Goal: Transaction & Acquisition: Purchase product/service

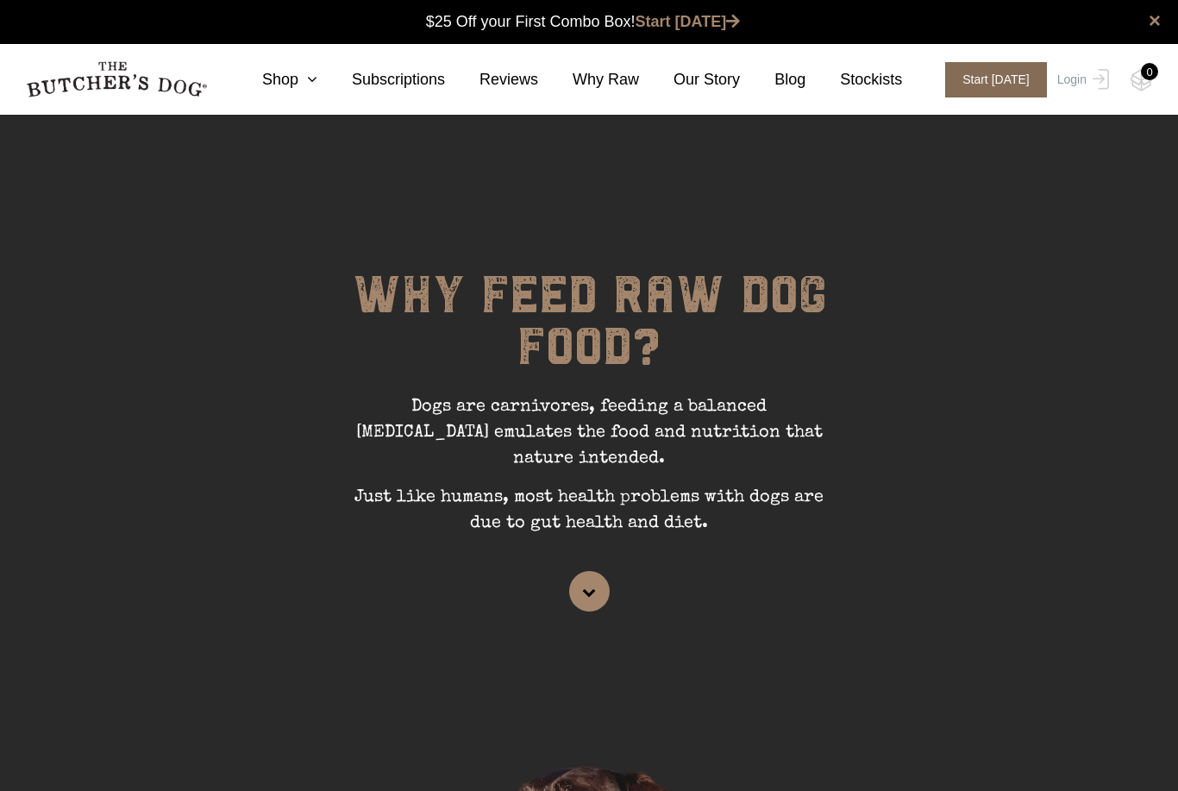
click at [1004, 85] on span "Start [DATE]" at bounding box center [997, 79] width 102 height 35
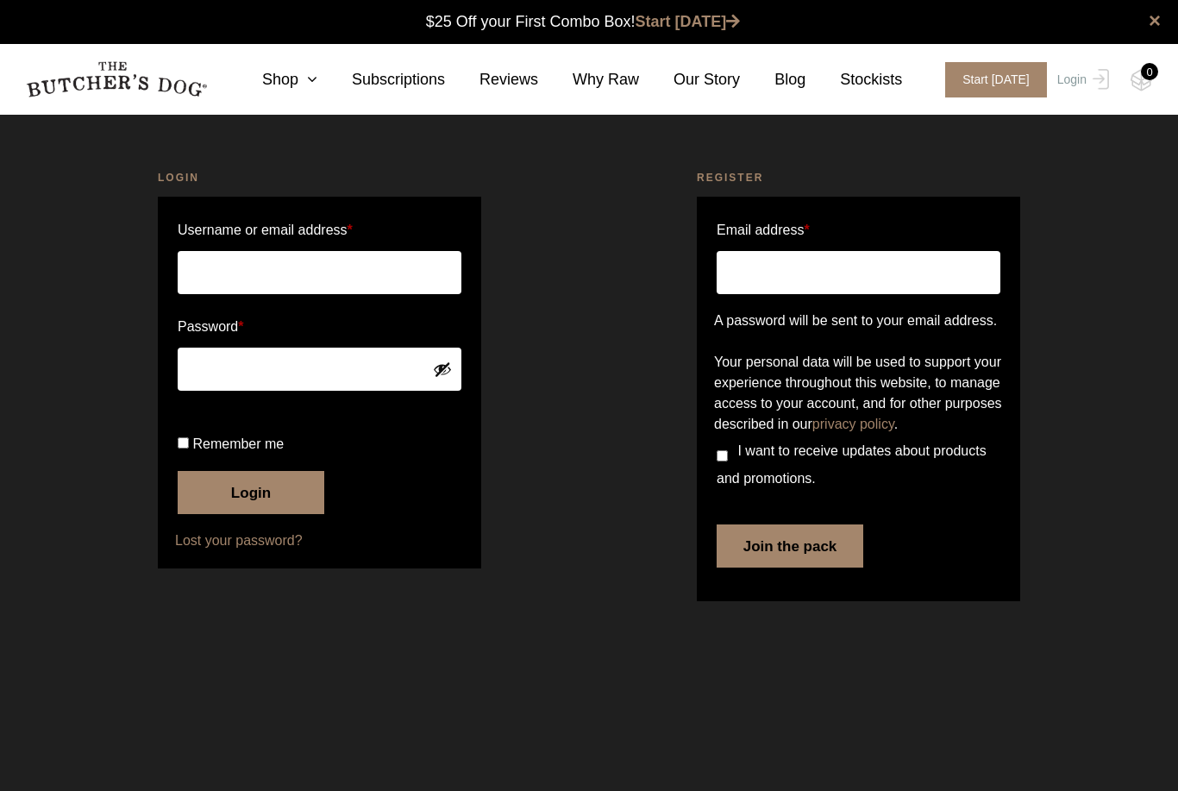
click at [358, 283] on input "Username or email address *" at bounding box center [320, 272] width 284 height 43
type input "[EMAIL_ADDRESS][DOMAIN_NAME]"
click at [251, 514] on button "Login" at bounding box center [251, 492] width 147 height 43
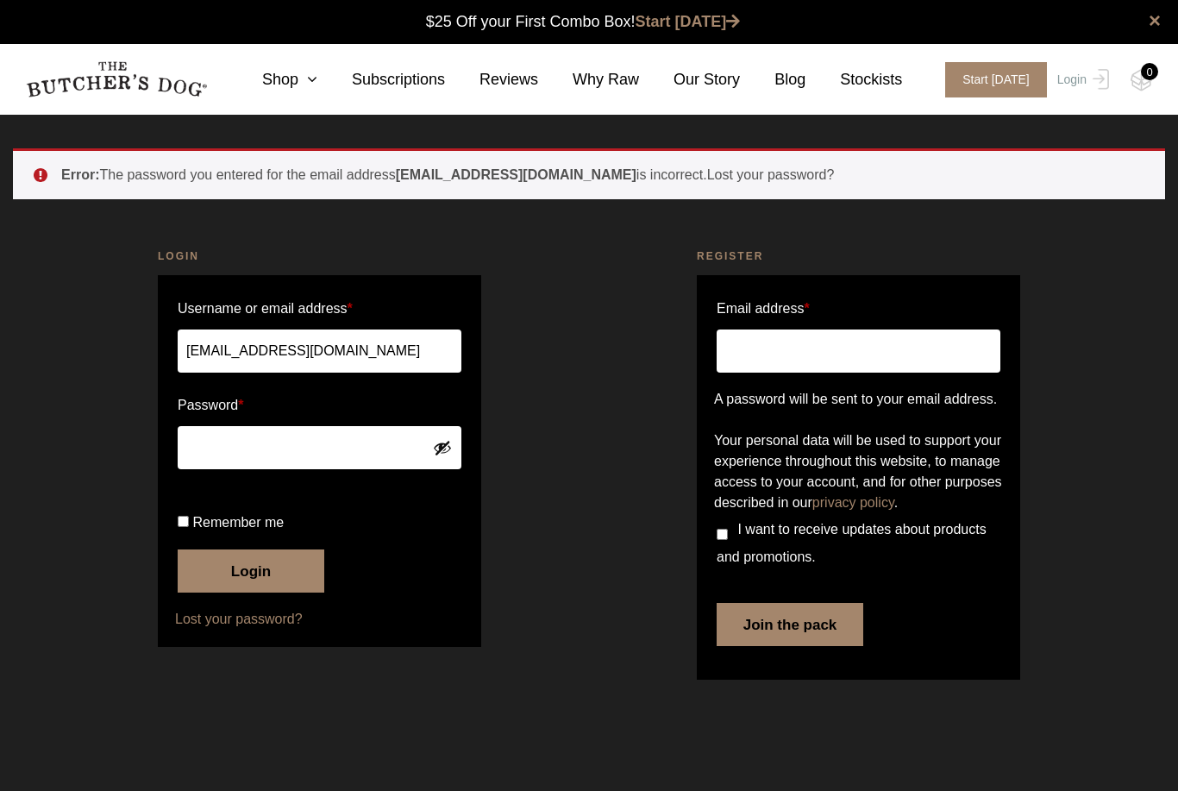
drag, startPoint x: 751, startPoint y: 362, endPoint x: 878, endPoint y: 357, distance: 127.8
click at [751, 362] on input "Email address *" at bounding box center [859, 351] width 284 height 43
click at [880, 357] on input "Email address *" at bounding box center [859, 351] width 284 height 43
type input "mollyjones279@gmail.com"
click at [790, 646] on button "Join the pack" at bounding box center [790, 624] width 147 height 43
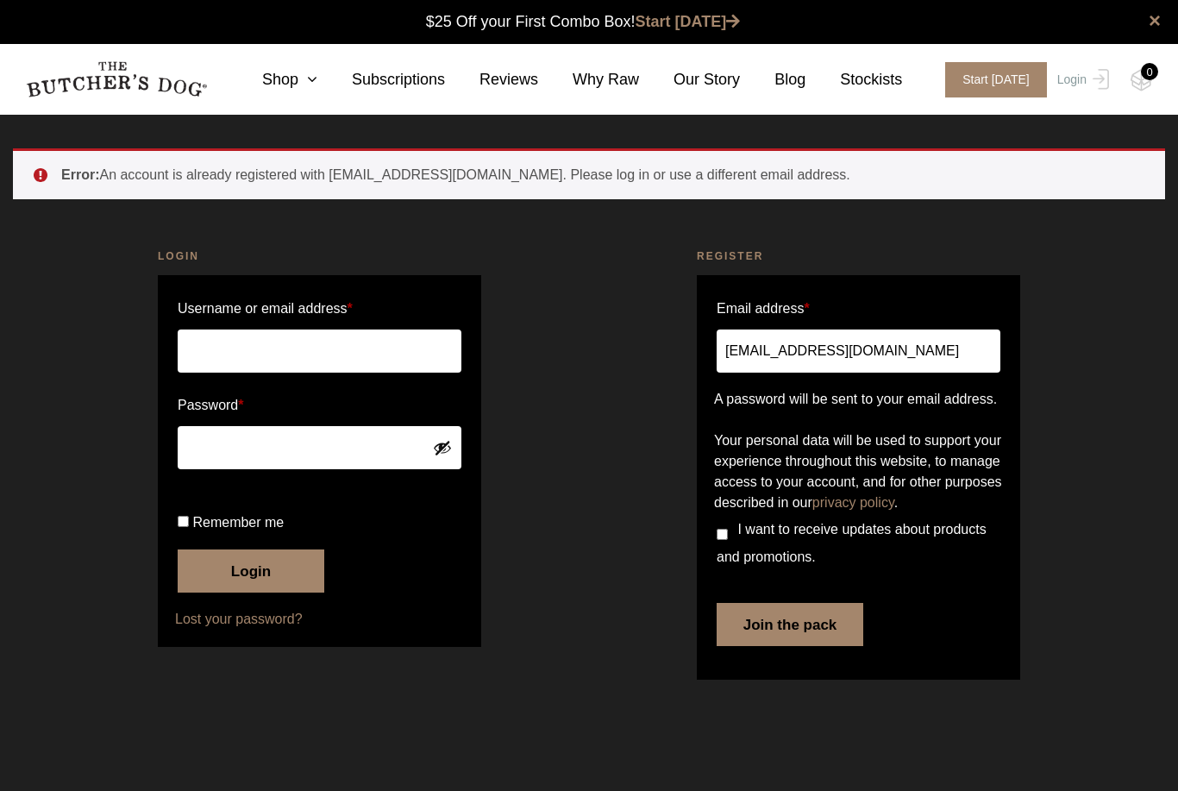
click at [763, 646] on button "Join the pack" at bounding box center [790, 624] width 147 height 43
click at [307, 365] on input "Username or email address *" at bounding box center [320, 351] width 284 height 43
click at [304, 72] on icon at bounding box center [307, 80] width 19 height 16
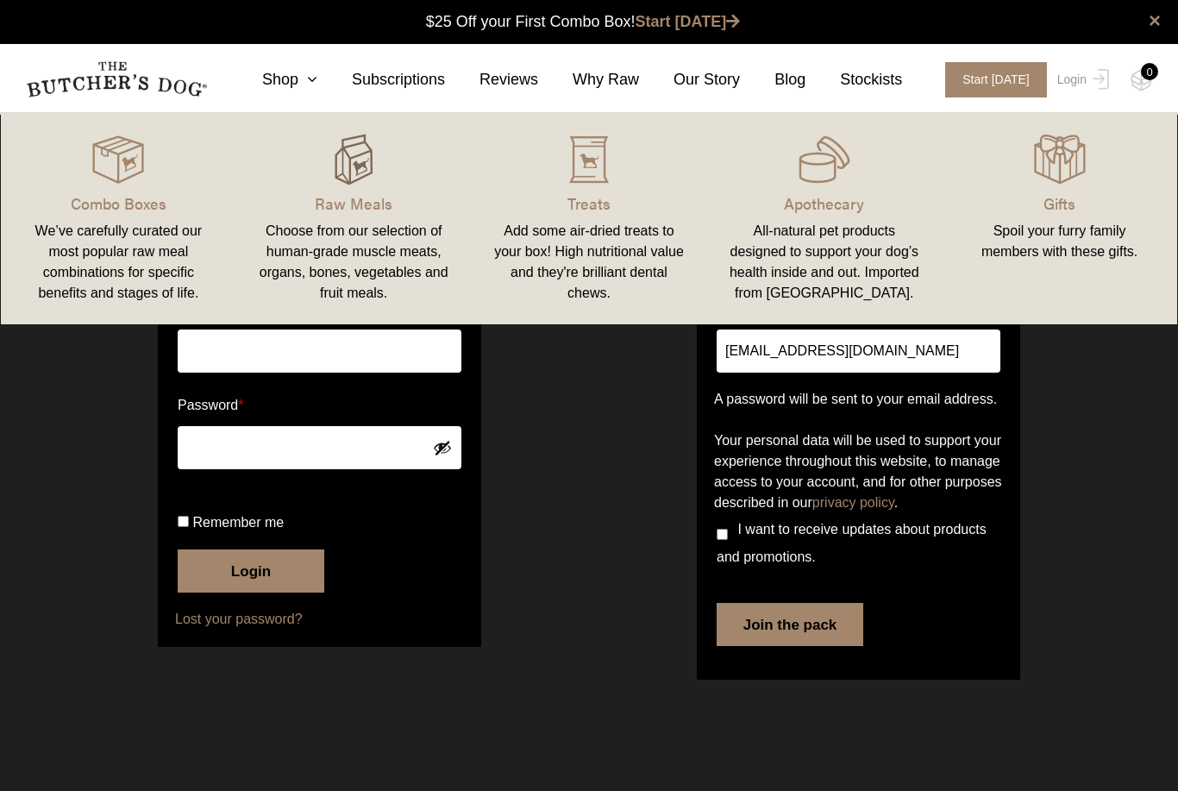
click at [363, 181] on img at bounding box center [354, 160] width 52 height 52
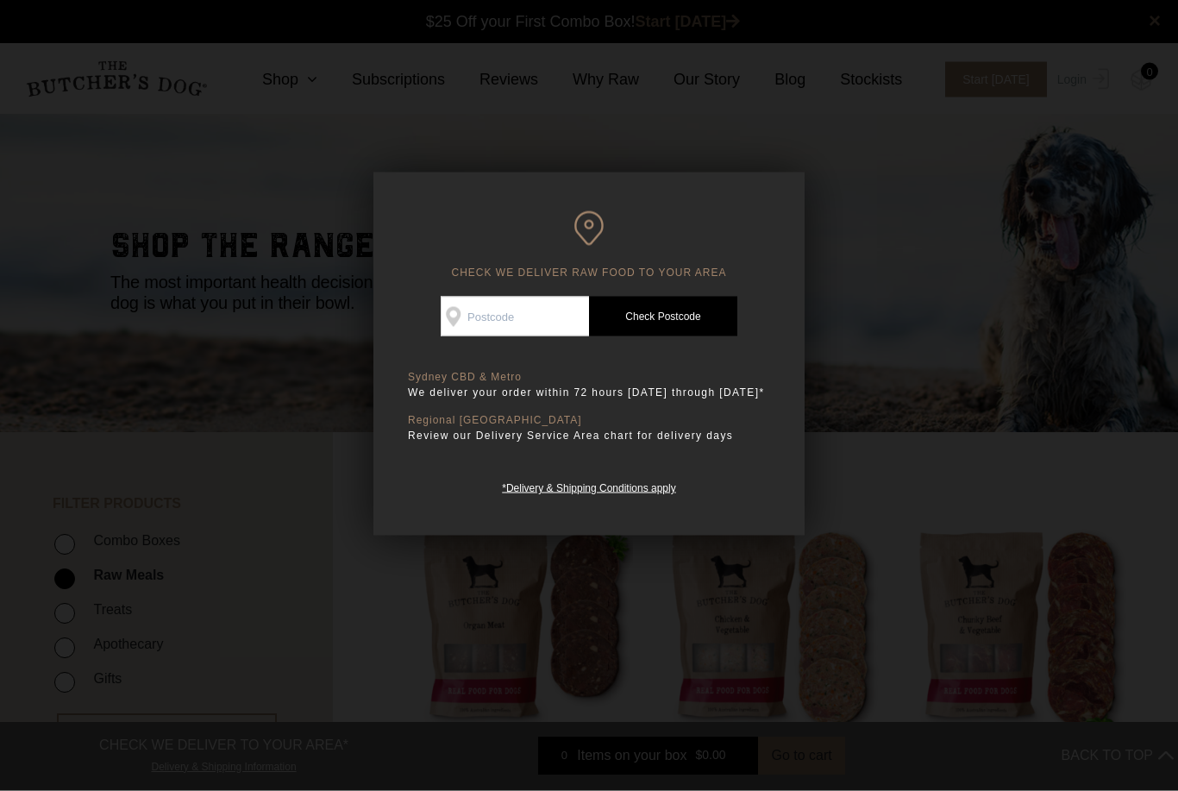
click at [887, 330] on div at bounding box center [589, 395] width 1178 height 791
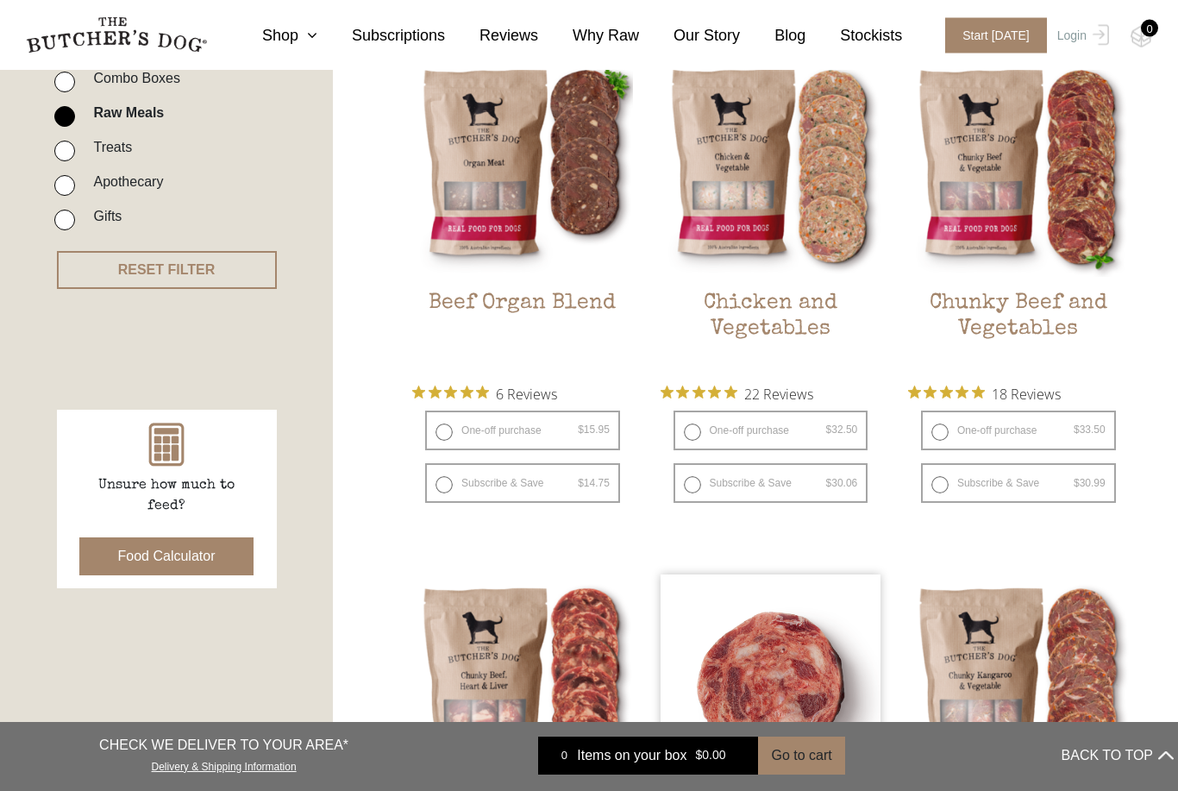
scroll to position [465, 0]
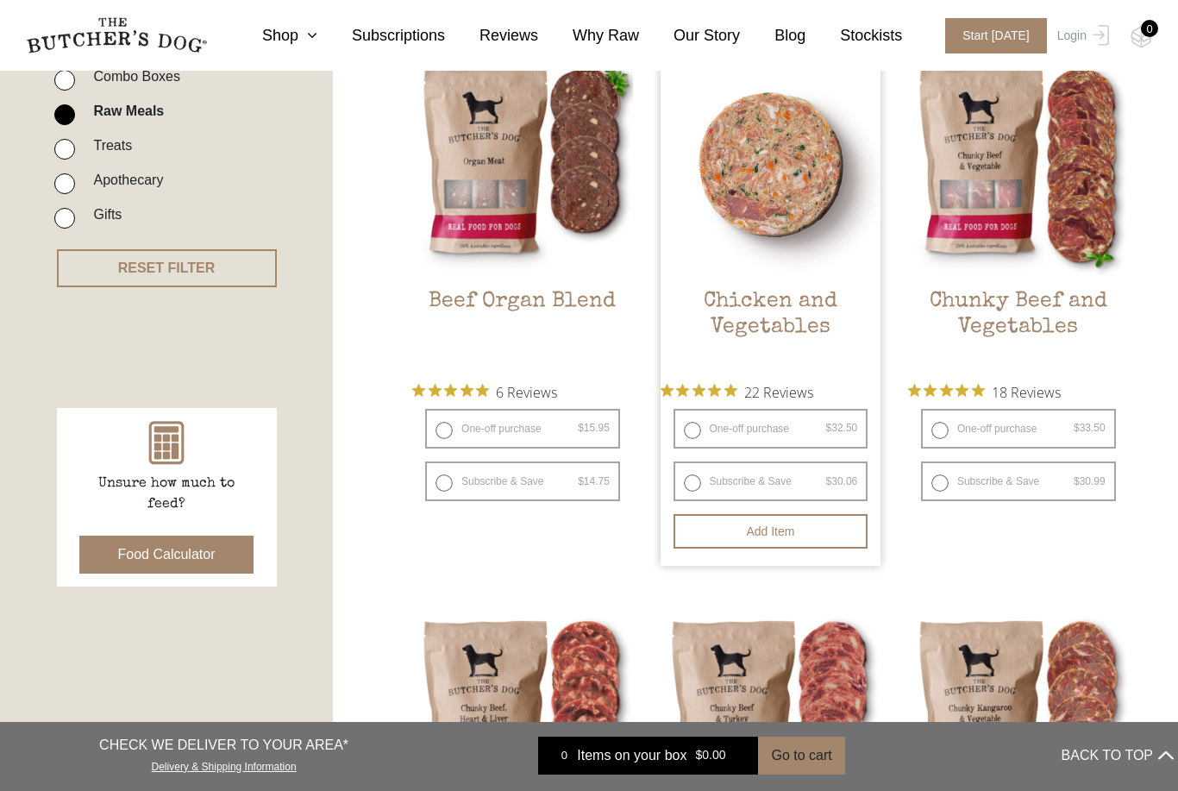
click at [692, 481] on label "Subscribe & Save $ 32.50 Original price was: $32.50. $ 30.06 Current price is: …" at bounding box center [771, 482] width 195 height 40
radio input "true"
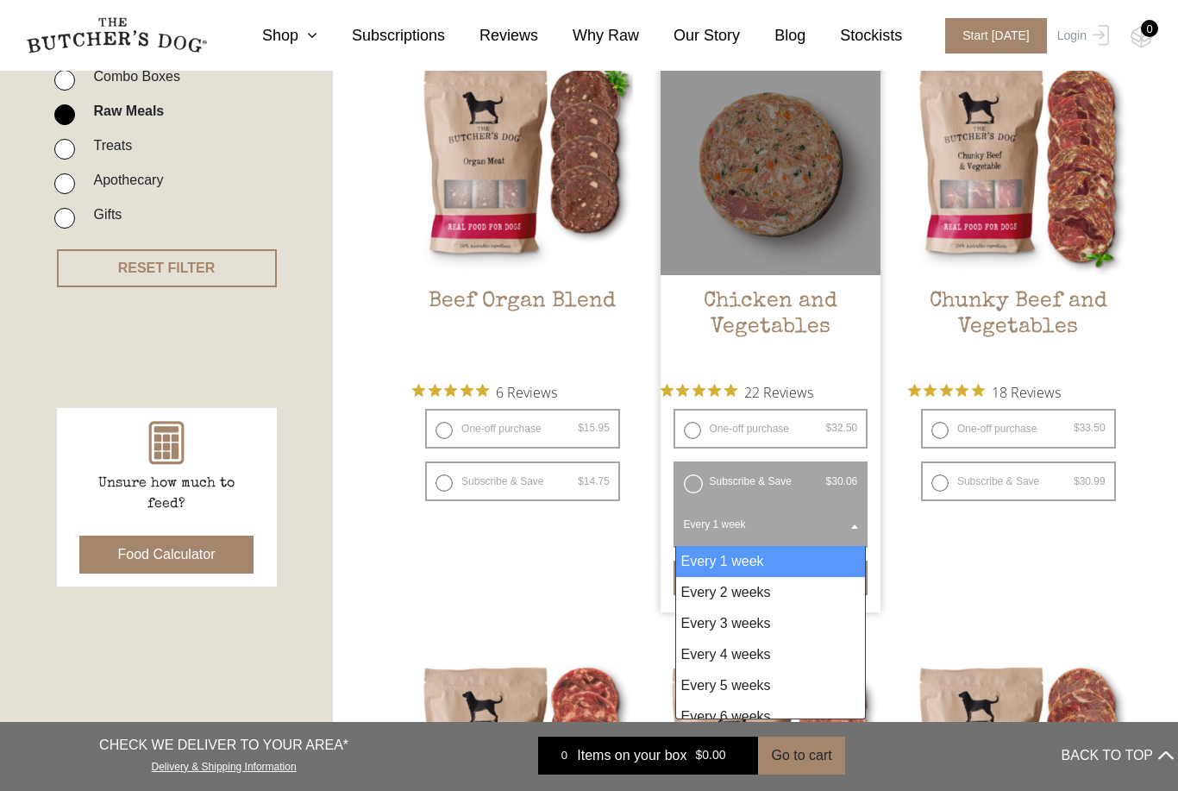
click at [857, 525] on b at bounding box center [854, 527] width 7 height 4
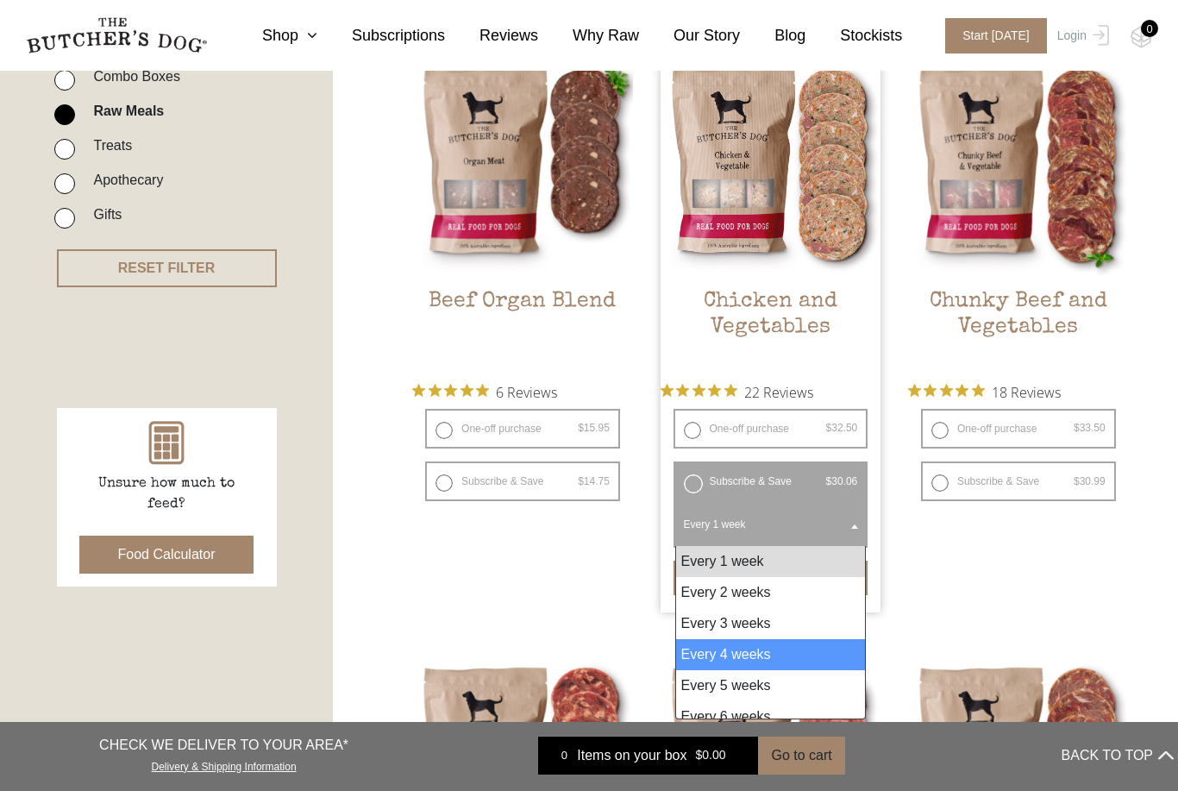
select select "4_week"
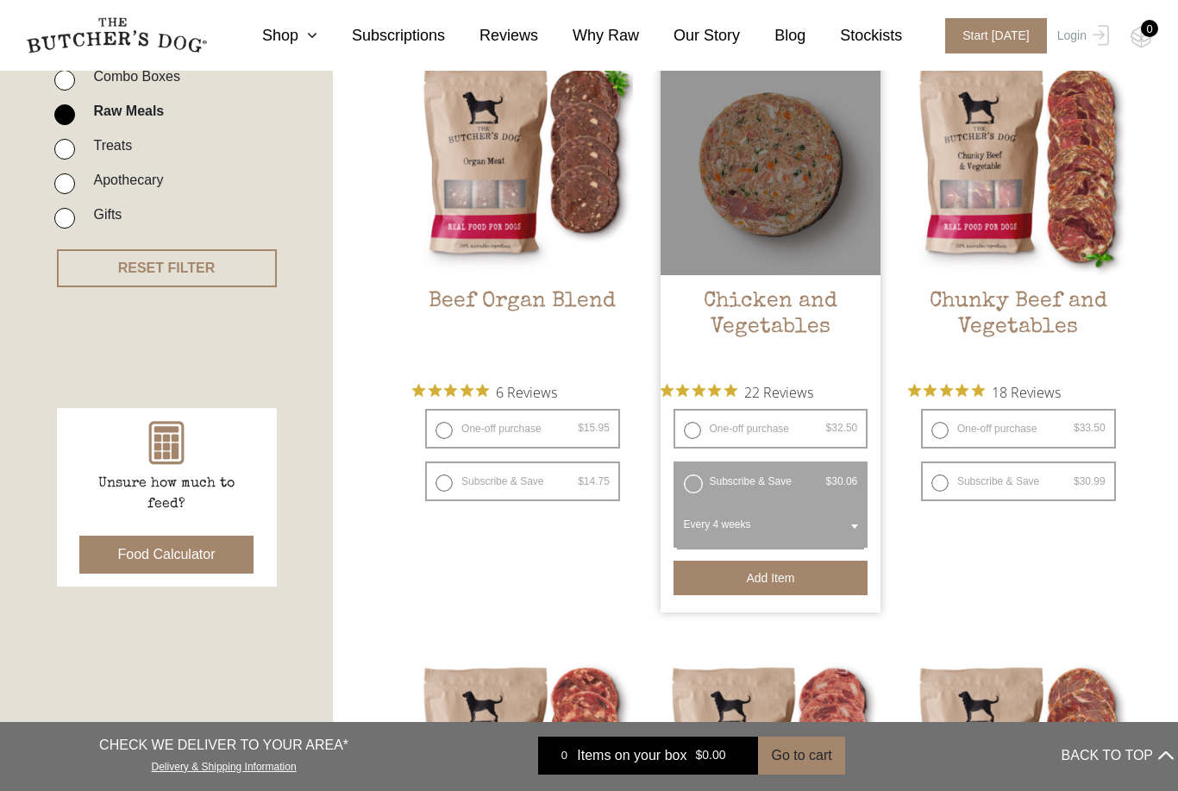
click at [745, 575] on button "Add item" at bounding box center [771, 578] width 195 height 35
click at [798, 575] on button "Add more" at bounding box center [771, 578] width 195 height 35
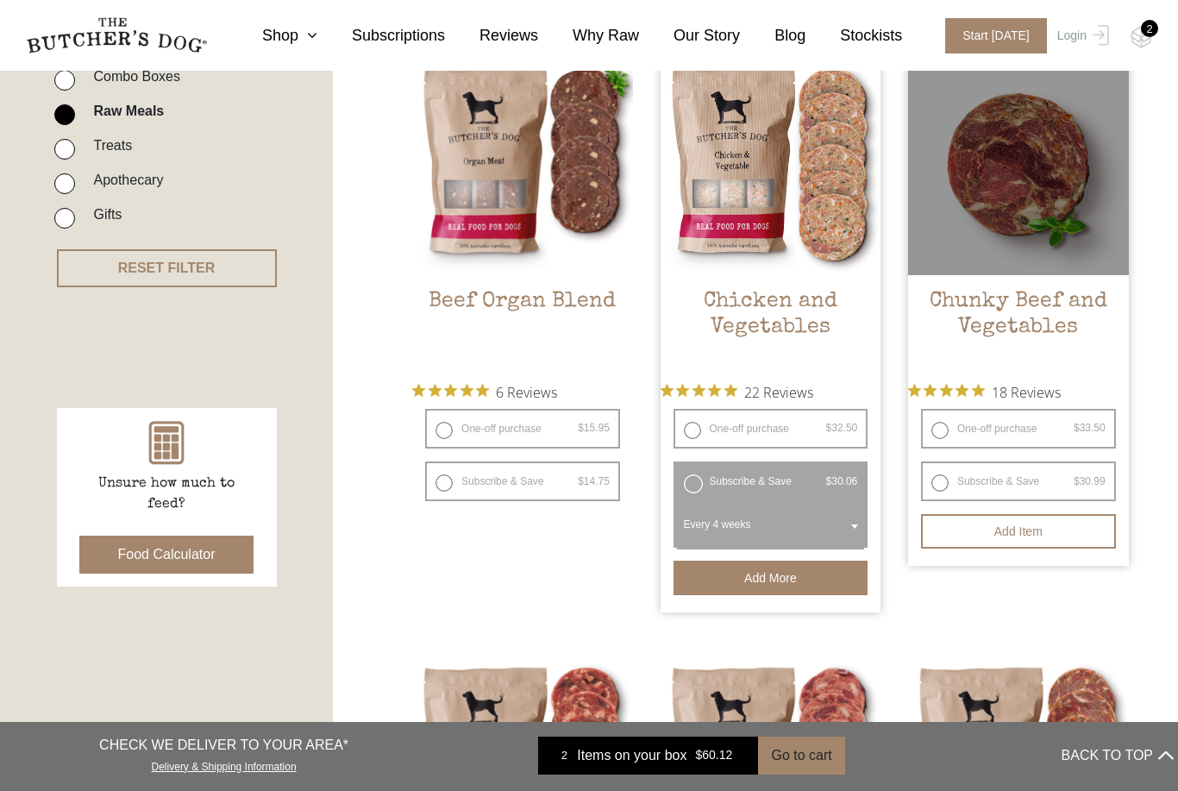
click at [944, 488] on label "Subscribe & Save $ 33.50 Original price was: $33.50. $ 30.99 Current price is: …" at bounding box center [1018, 482] width 195 height 40
radio input "true"
radio input "false"
select select "4_week"
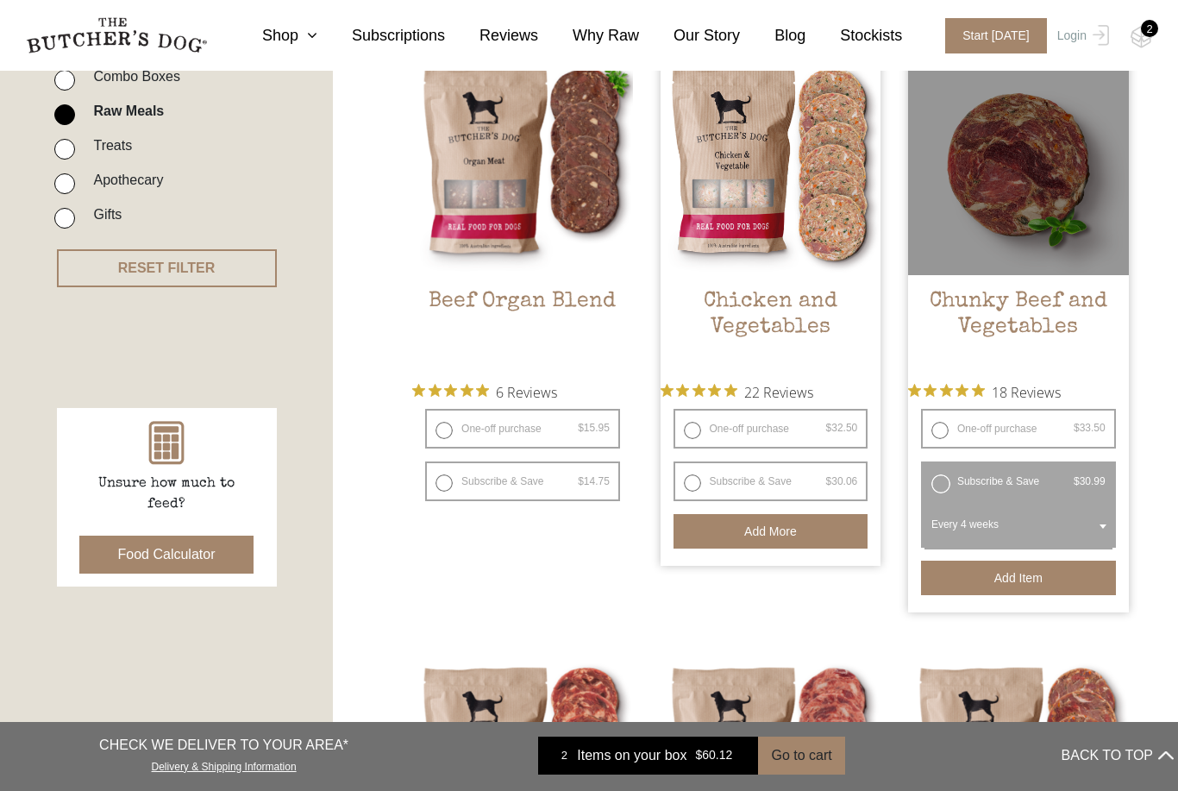
click at [990, 581] on button "Add item" at bounding box center [1018, 578] width 195 height 35
click at [1003, 584] on button "Add more" at bounding box center [1018, 578] width 195 height 35
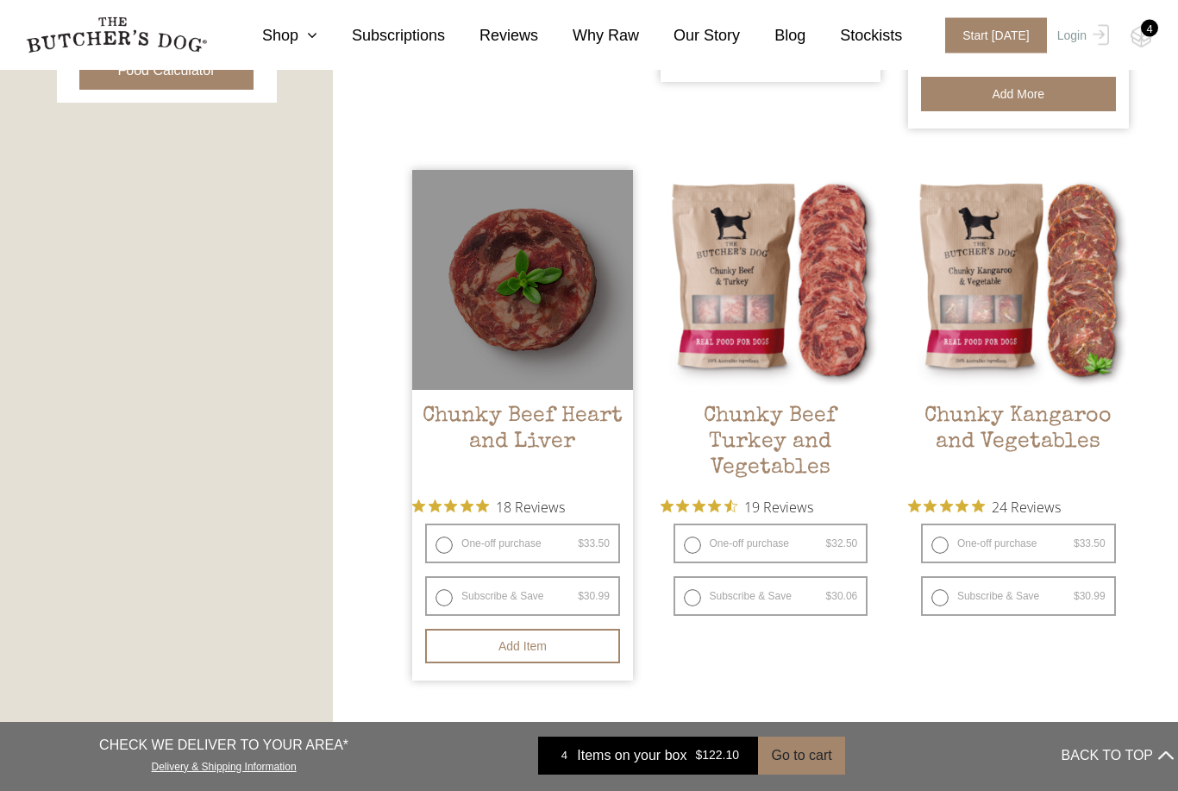
scroll to position [949, 0]
click at [466, 594] on label "Subscribe & Save $ 33.50 Original price was: $33.50. $ 30.99 Current price is: …" at bounding box center [522, 596] width 195 height 40
radio input "true"
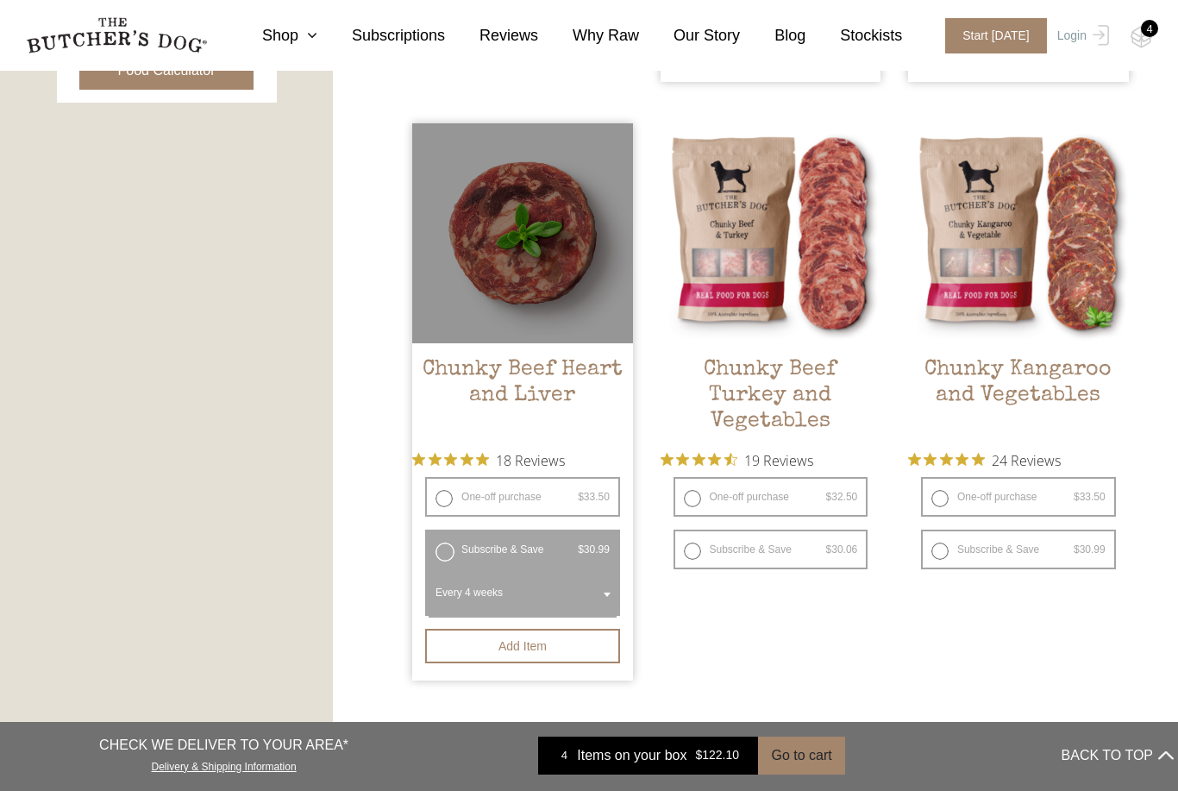
radio input "false"
select select "4_week"
click at [521, 650] on button "Add item" at bounding box center [522, 646] width 195 height 35
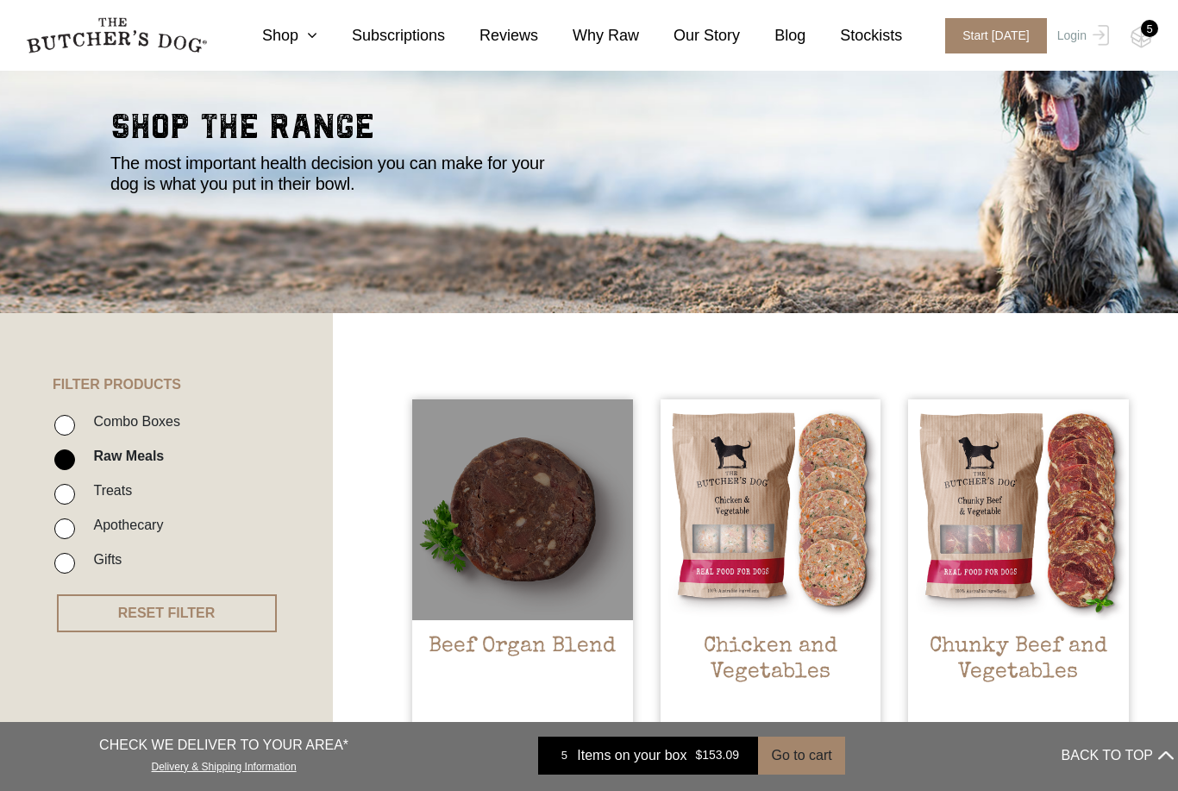
scroll to position [127, 0]
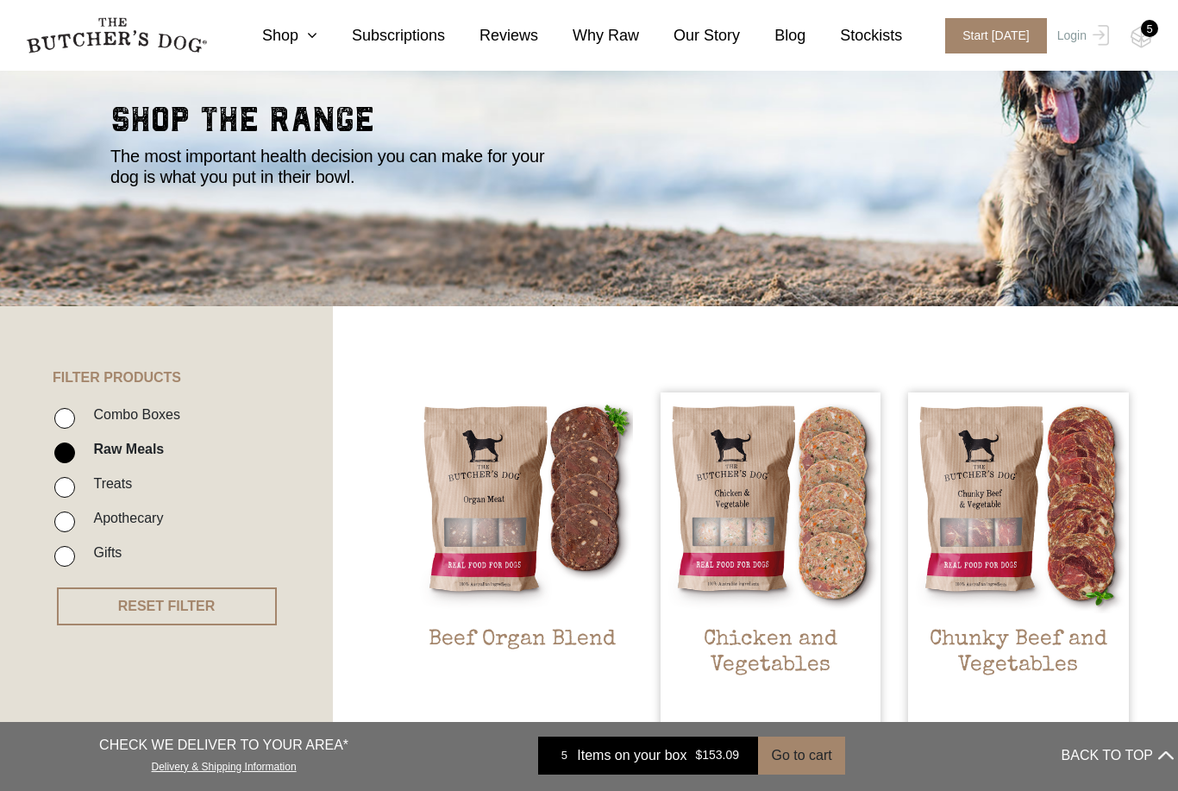
click at [66, 490] on input "Treats" at bounding box center [64, 487] width 21 height 21
checkbox input "true"
click at [66, 454] on input "Raw Meals" at bounding box center [64, 453] width 21 height 21
checkbox input "false"
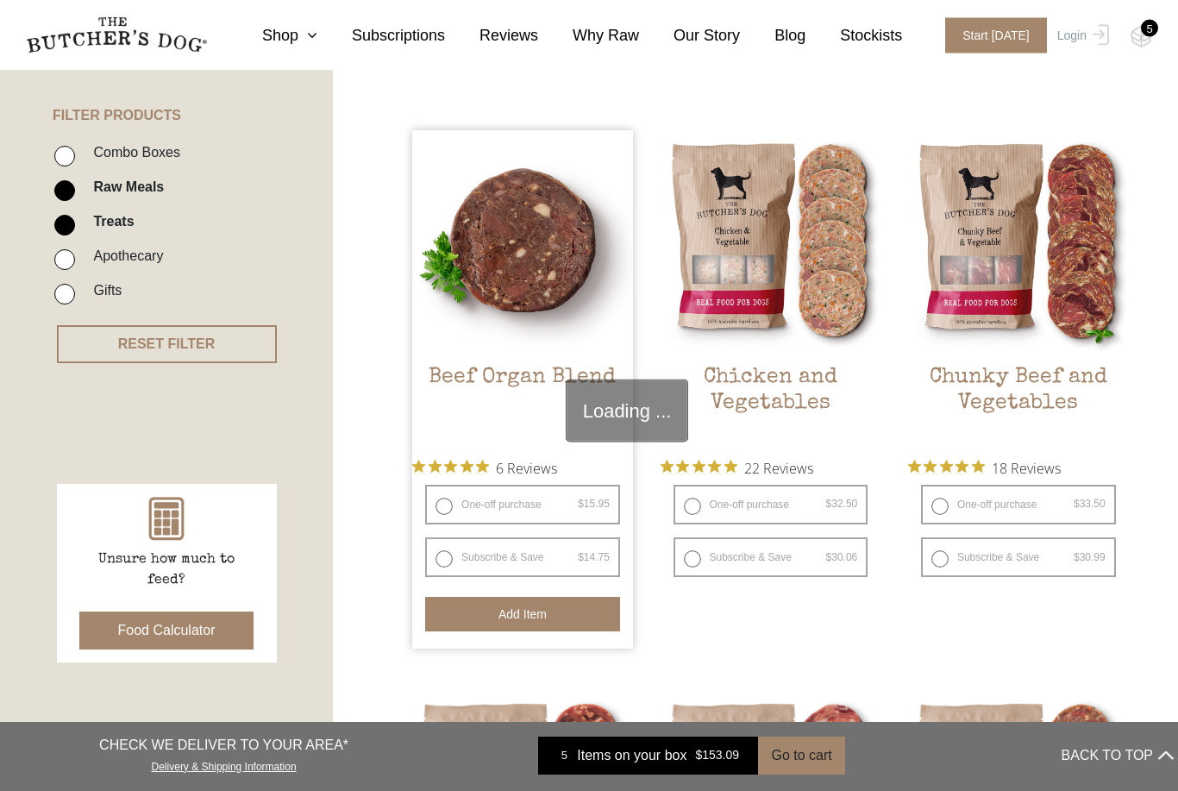
scroll to position [390, 0]
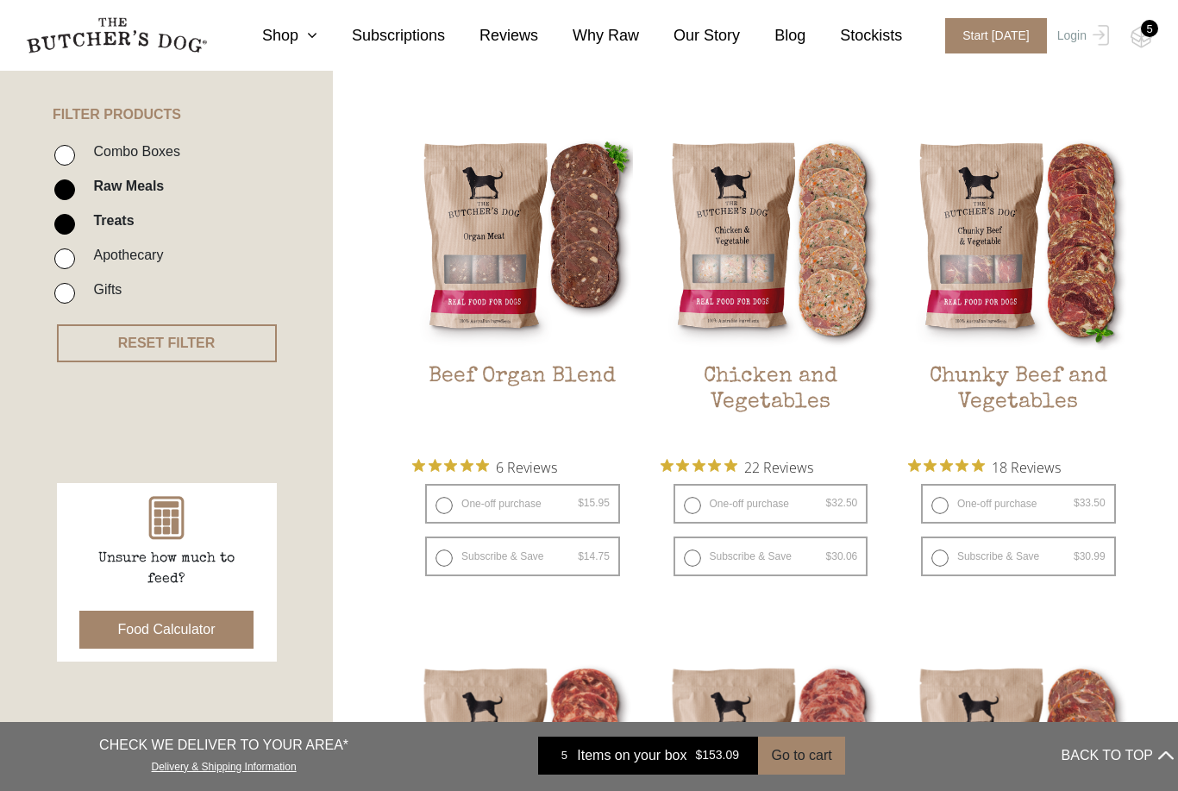
click at [70, 186] on input "Raw Meals" at bounding box center [64, 189] width 21 height 21
checkbox input "false"
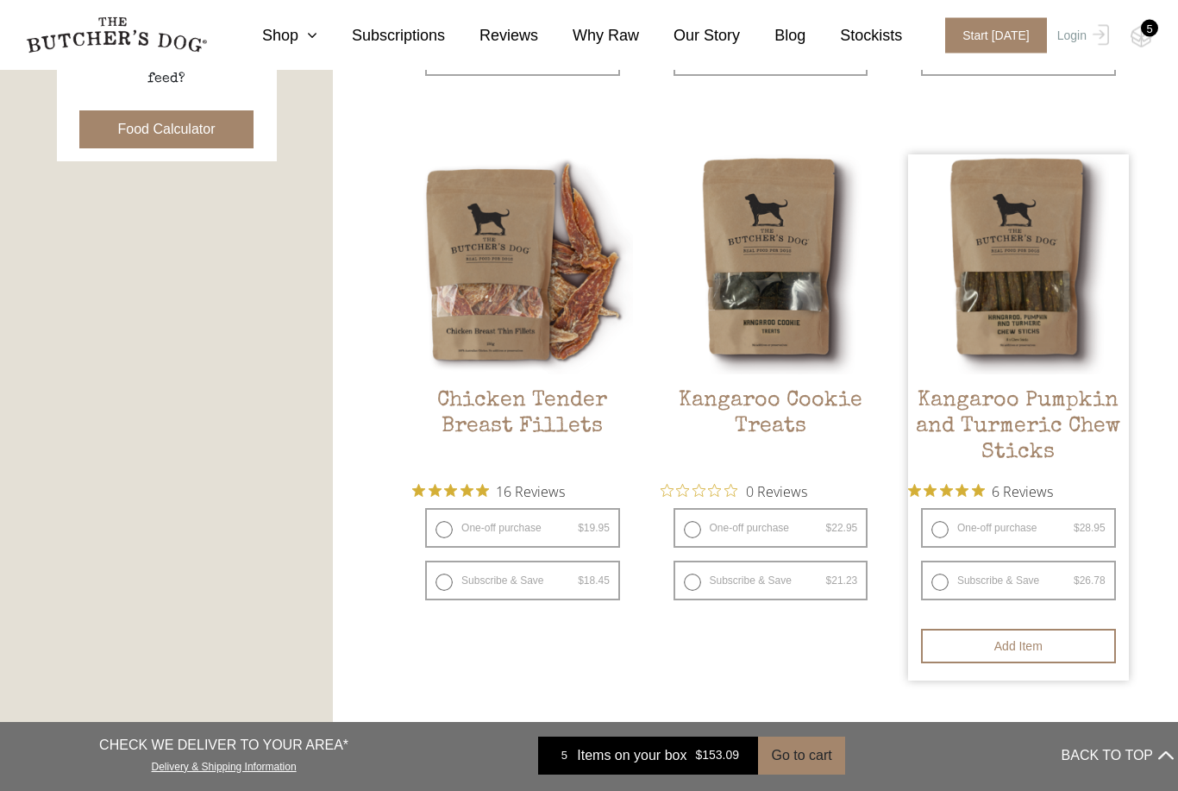
scroll to position [890, 0]
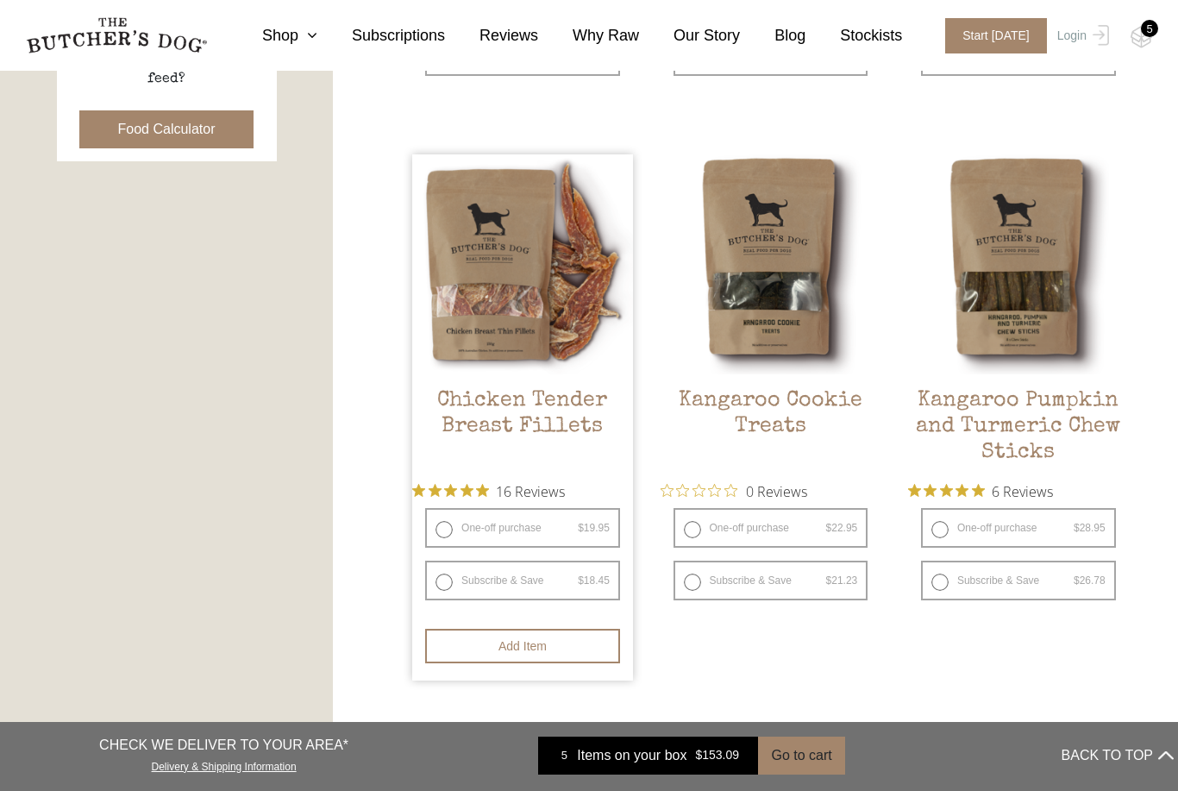
click at [498, 591] on label "Subscribe & Save $ 19.95 Original price was: $19.95. $ 18.45 Current price is: …" at bounding box center [522, 581] width 195 height 40
radio input "true"
select select "4_week"
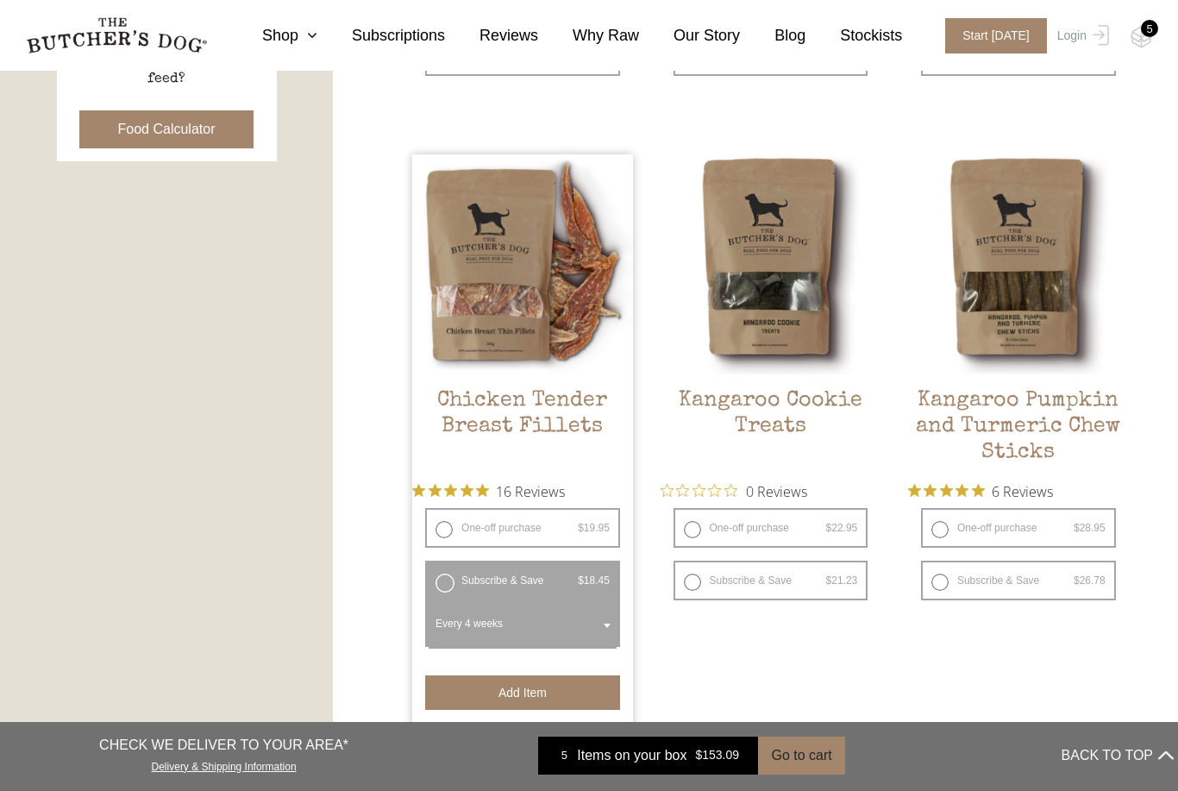
click at [493, 681] on button "Add item" at bounding box center [522, 692] width 195 height 35
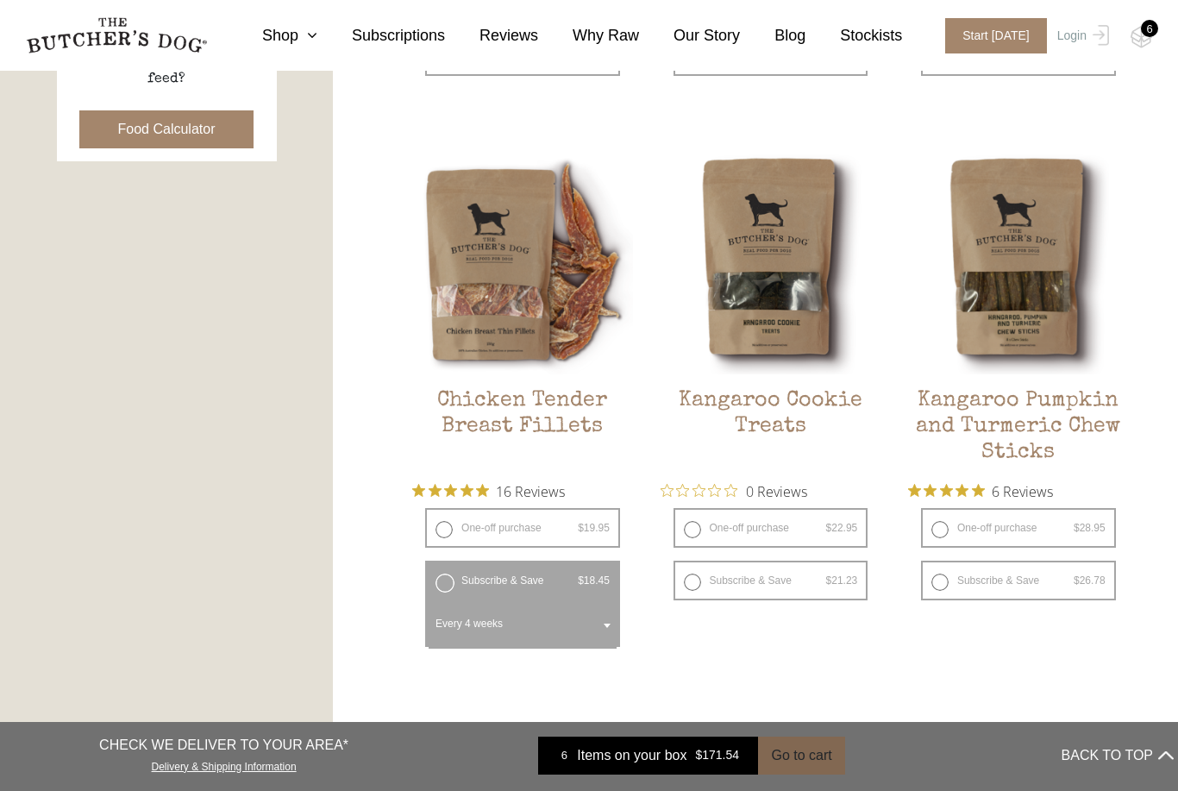
click at [780, 775] on button "Go to cart" at bounding box center [801, 756] width 86 height 38
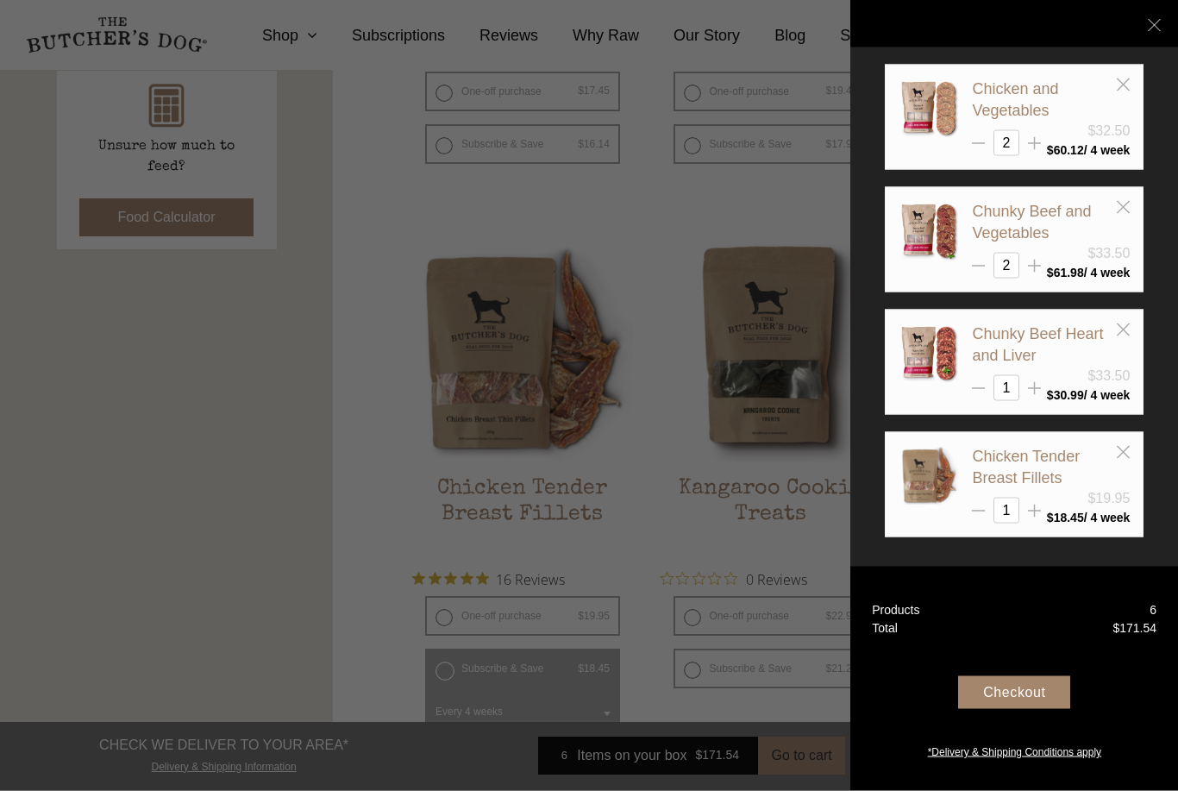
scroll to position [802, 0]
click at [1003, 709] on div "Checkout" at bounding box center [1014, 692] width 112 height 33
